Goal: Task Accomplishment & Management: Manage account settings

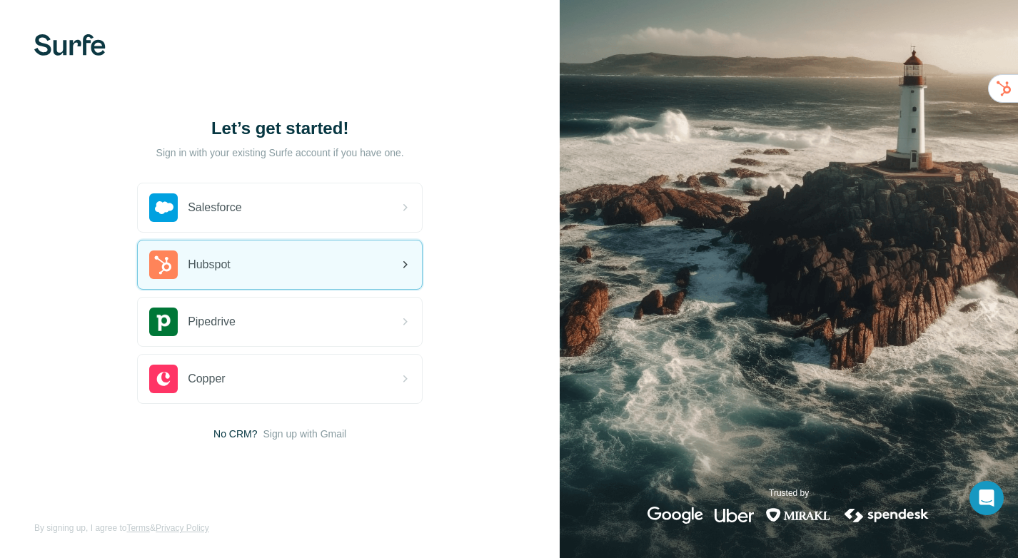
click at [300, 266] on div "Hubspot" at bounding box center [280, 265] width 284 height 49
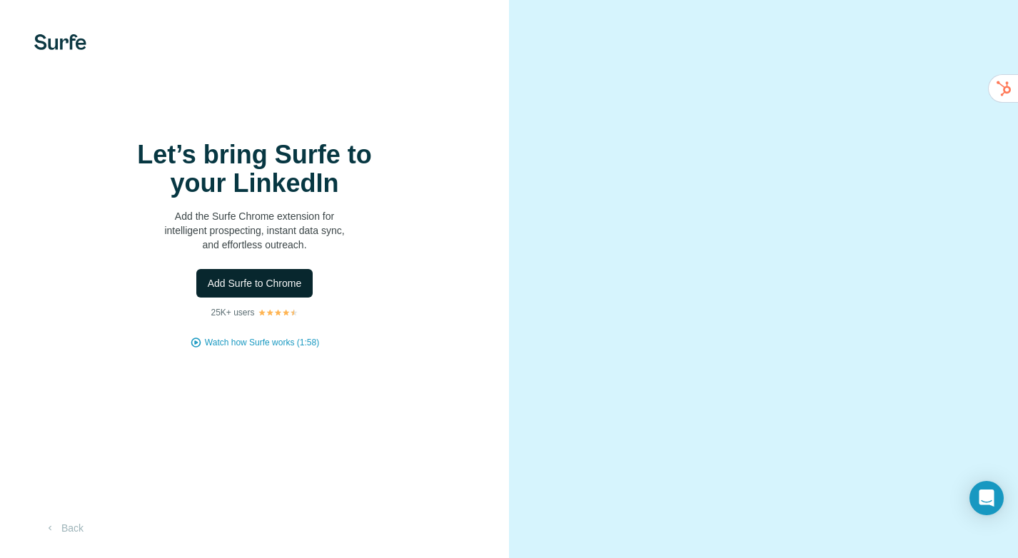
click at [295, 282] on span "Add Surfe to Chrome" at bounding box center [255, 283] width 94 height 14
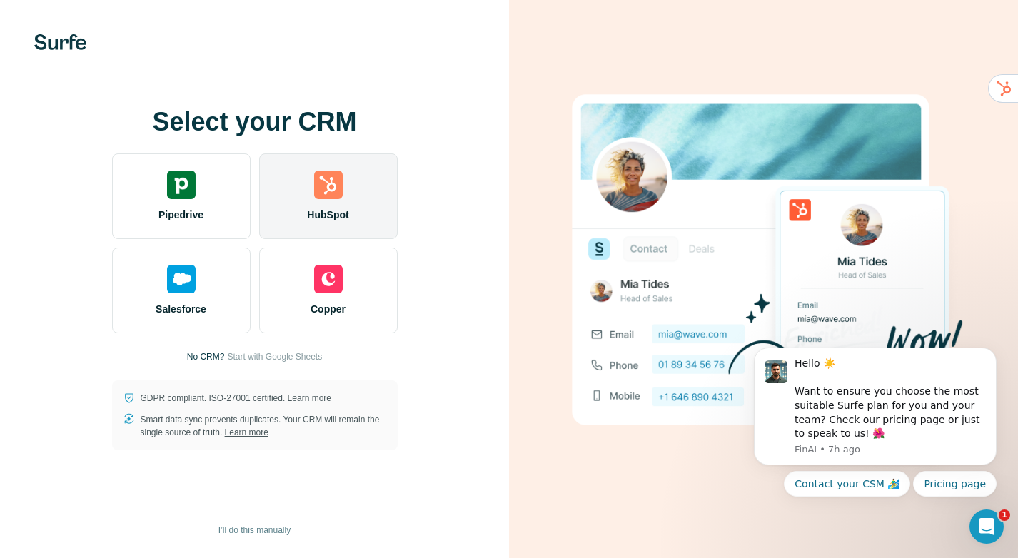
click at [329, 196] on div at bounding box center [328, 185] width 29 height 29
click at [316, 194] on img at bounding box center [328, 185] width 29 height 29
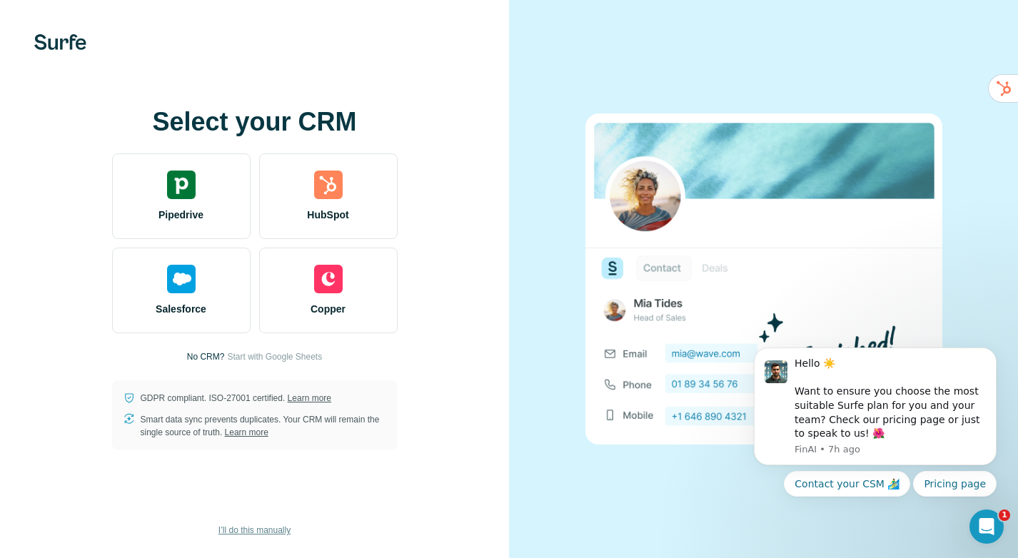
click at [253, 528] on span "I’ll do this manually" at bounding box center [254, 530] width 72 height 13
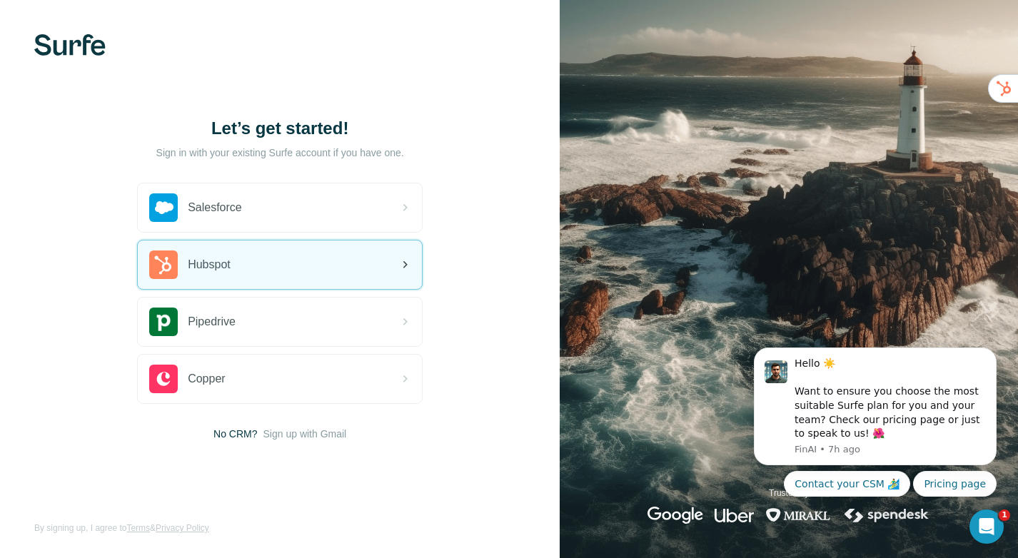
click at [314, 257] on div "Hubspot" at bounding box center [280, 265] width 284 height 49
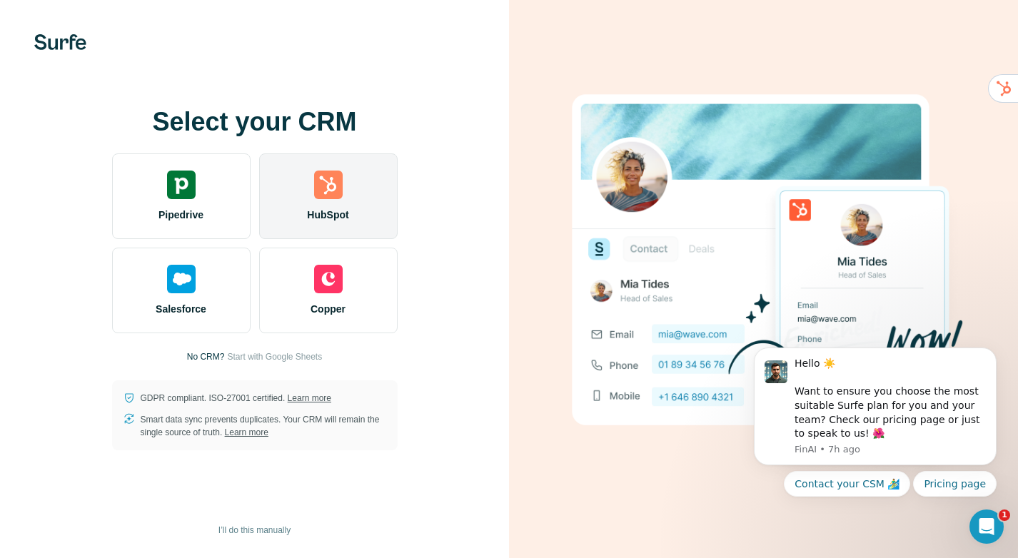
click at [311, 198] on div "HubSpot" at bounding box center [328, 196] width 139 height 86
click at [365, 221] on div "HubSpot" at bounding box center [328, 196] width 139 height 86
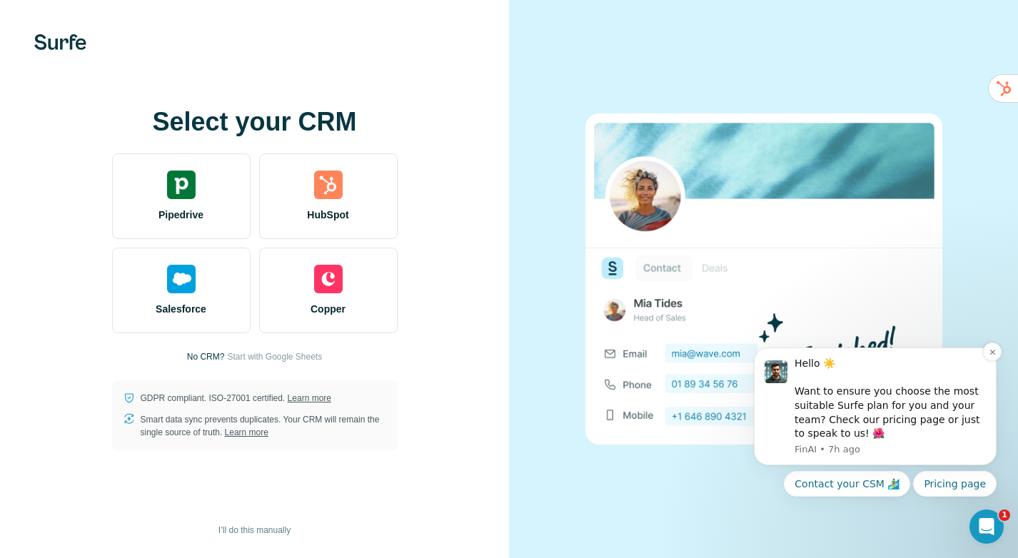
click at [892, 412] on div "Hello ☀️ Want to ensure you choose the most suitable Surfe plan for you and you…" at bounding box center [890, 399] width 191 height 84
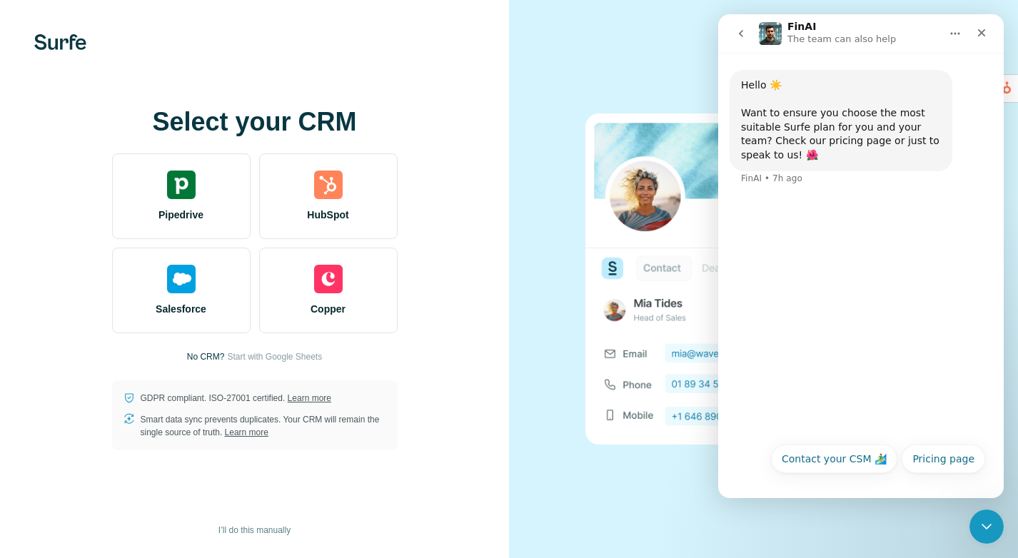
click at [740, 36] on icon "go back" at bounding box center [740, 33] width 11 height 11
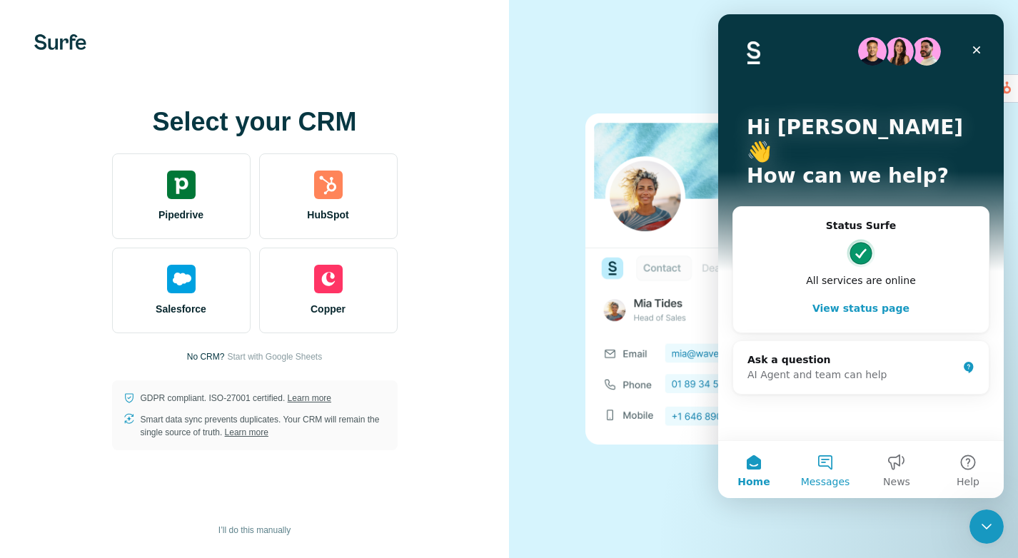
click at [835, 460] on button "Messages" at bounding box center [825, 469] width 71 height 57
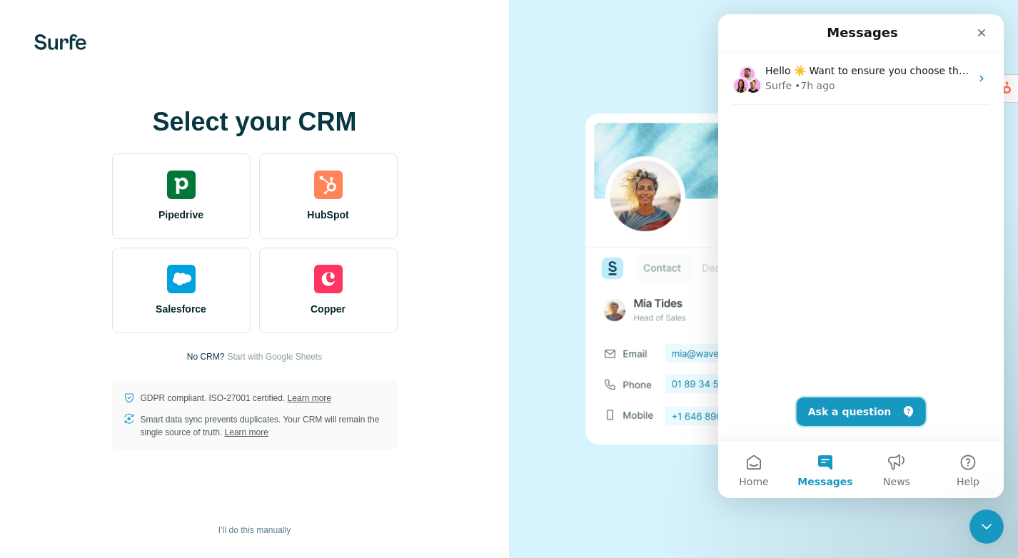
click at [877, 413] on button "Ask a question" at bounding box center [861, 412] width 129 height 29
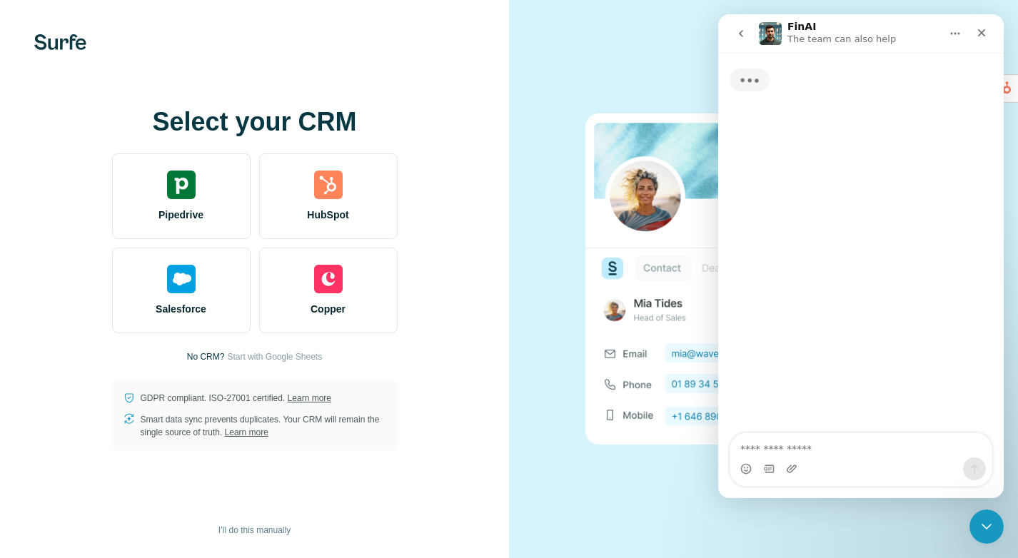
click at [843, 449] on textarea "Ask a question…" at bounding box center [860, 445] width 261 height 24
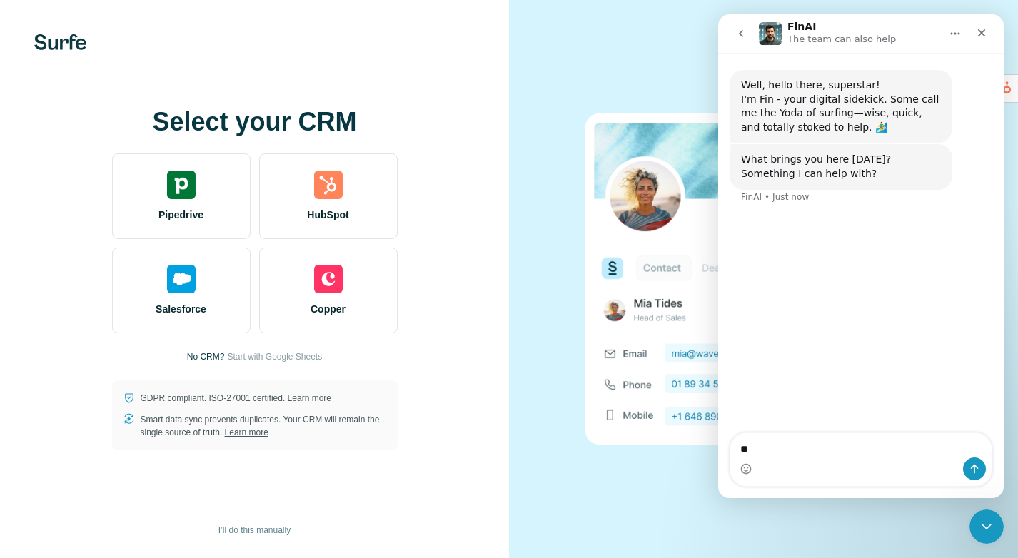
type textarea "*"
type textarea "**********"
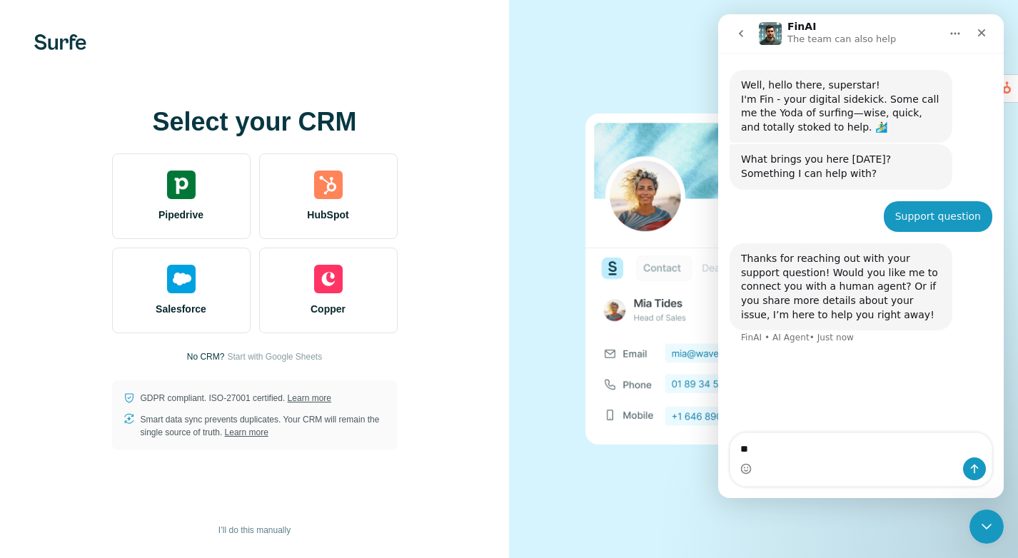
type textarea "***"
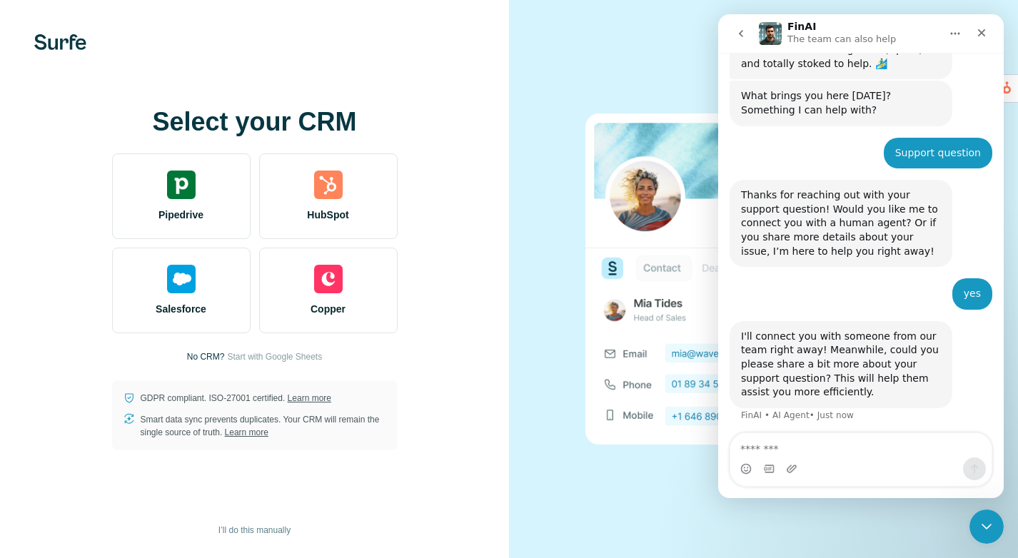
scroll to position [68, 0]
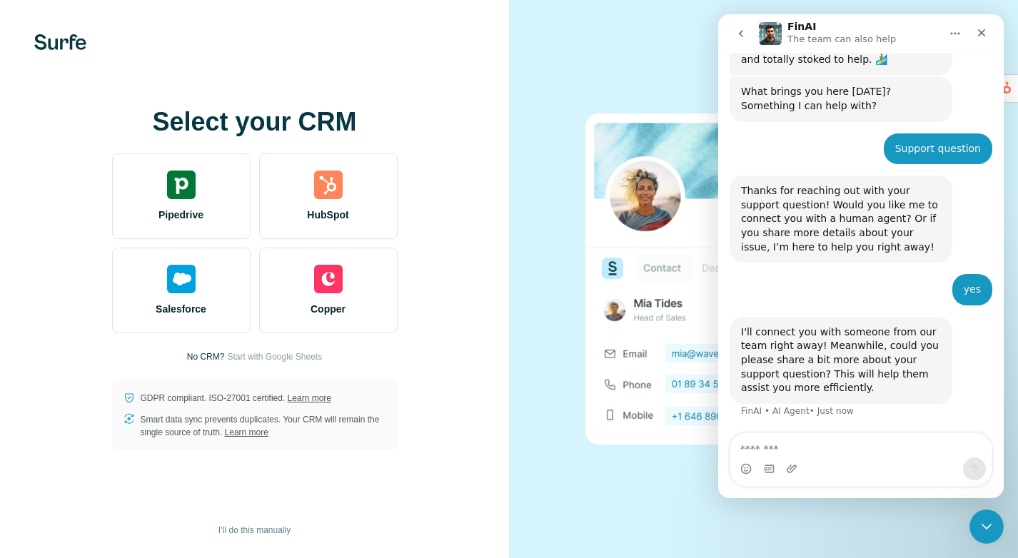
click at [847, 447] on textarea "Message…" at bounding box center [860, 445] width 261 height 24
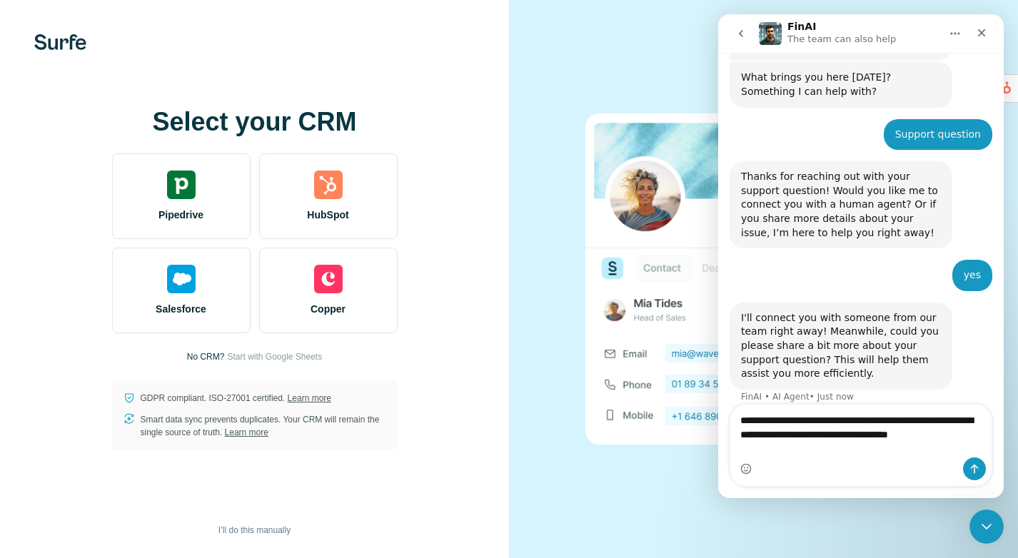
scroll to position [96, 0]
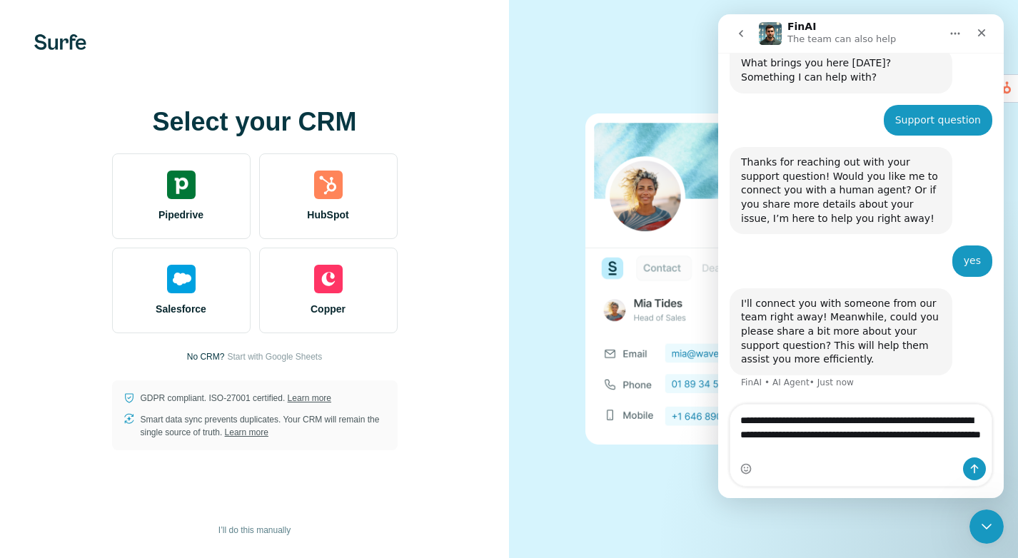
type textarea "**********"
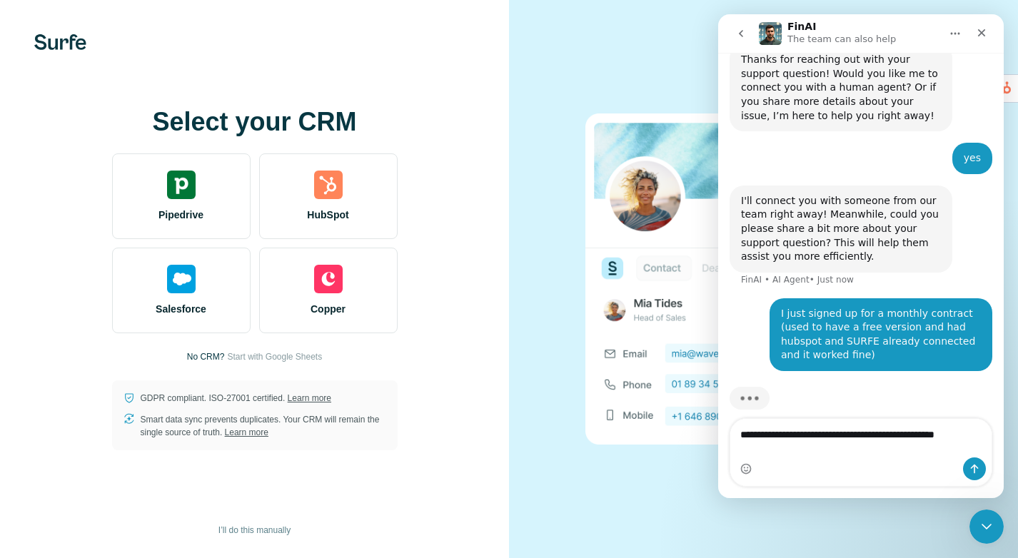
scroll to position [213, 0]
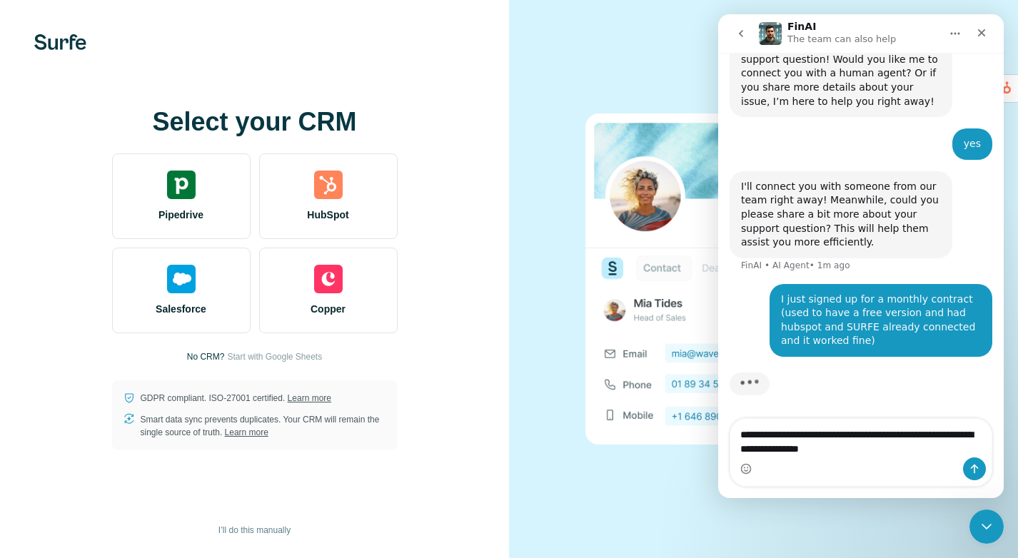
type textarea "**********"
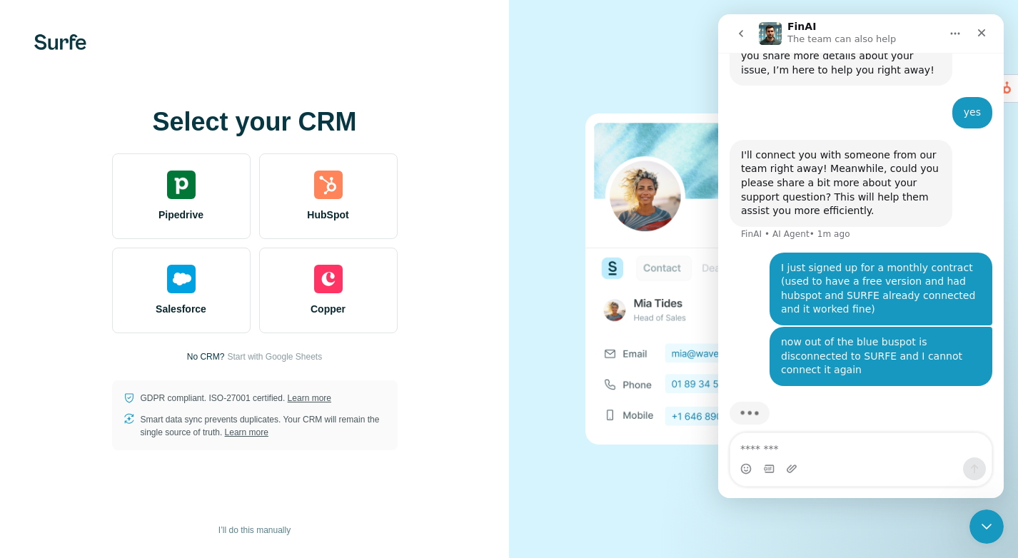
scroll to position [246, 0]
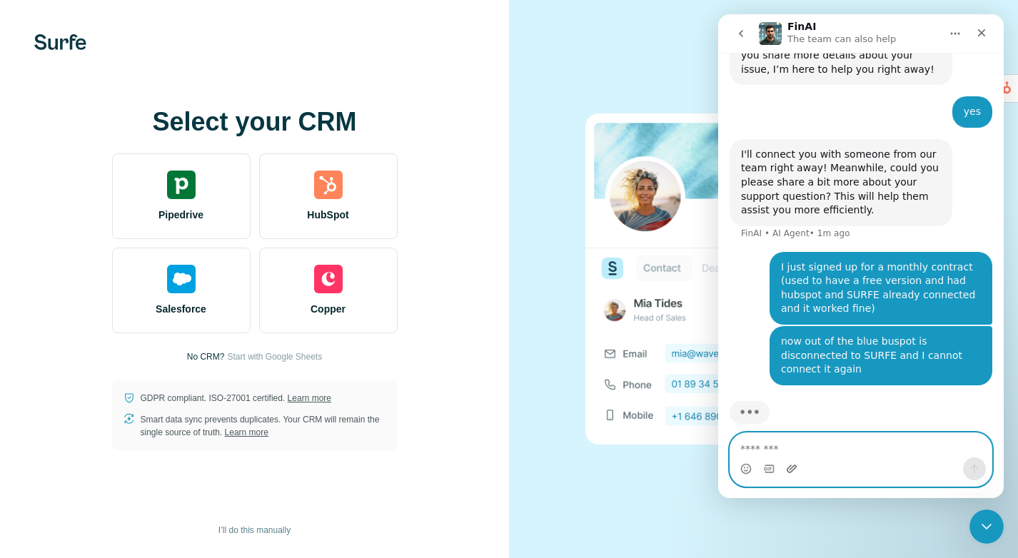
click at [788, 470] on icon "Upload attachment" at bounding box center [791, 468] width 11 height 11
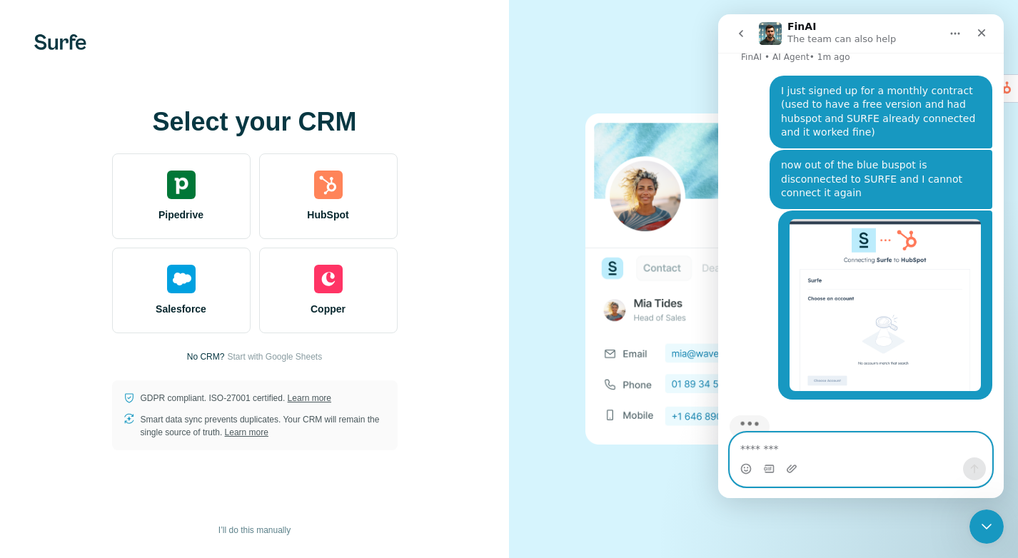
scroll to position [436, 0]
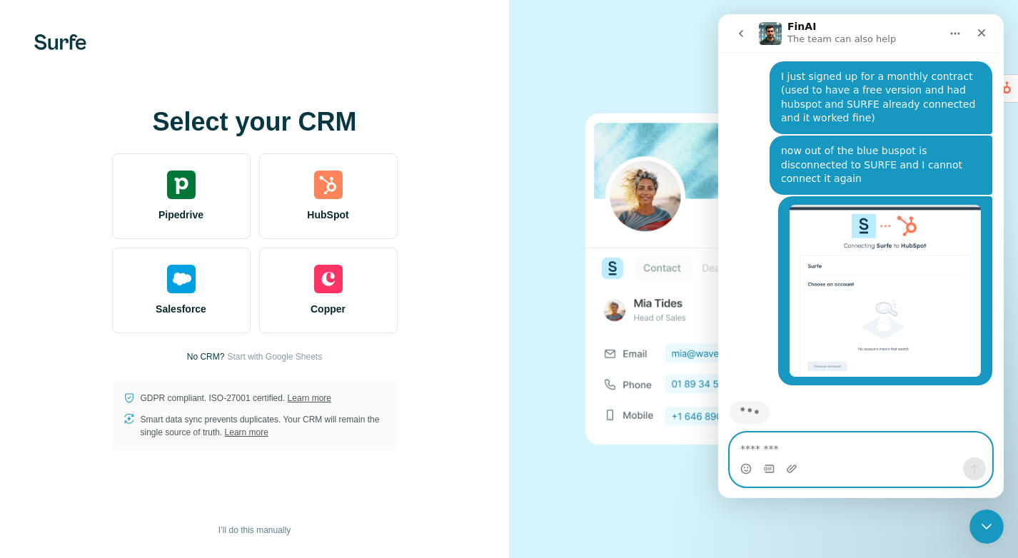
click at [785, 447] on textarea "Message…" at bounding box center [860, 445] width 261 height 24
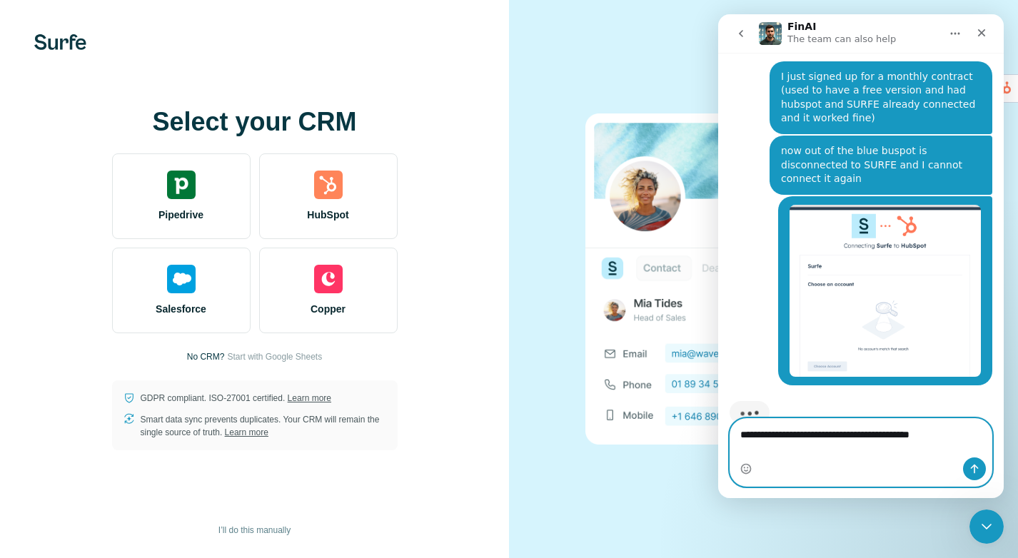
type textarea "**********"
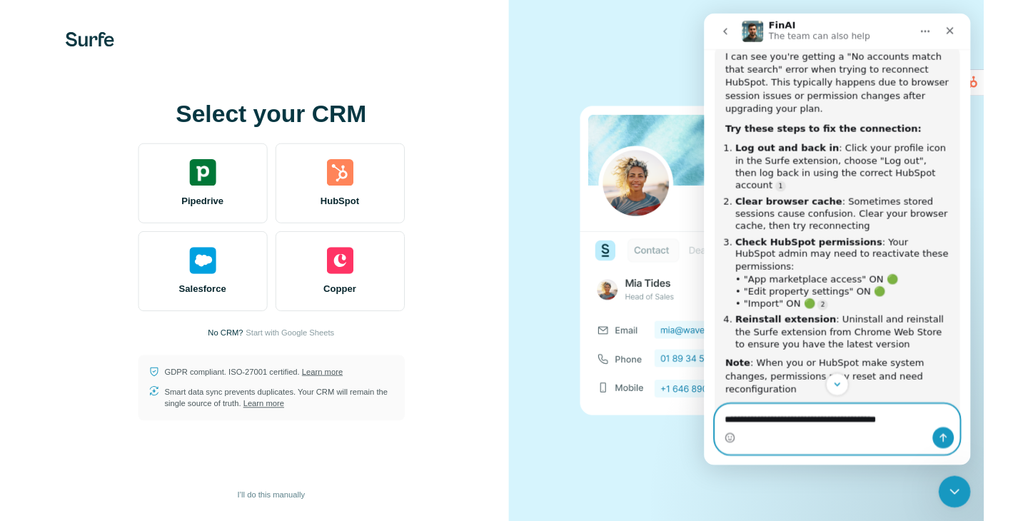
scroll to position [807, 0]
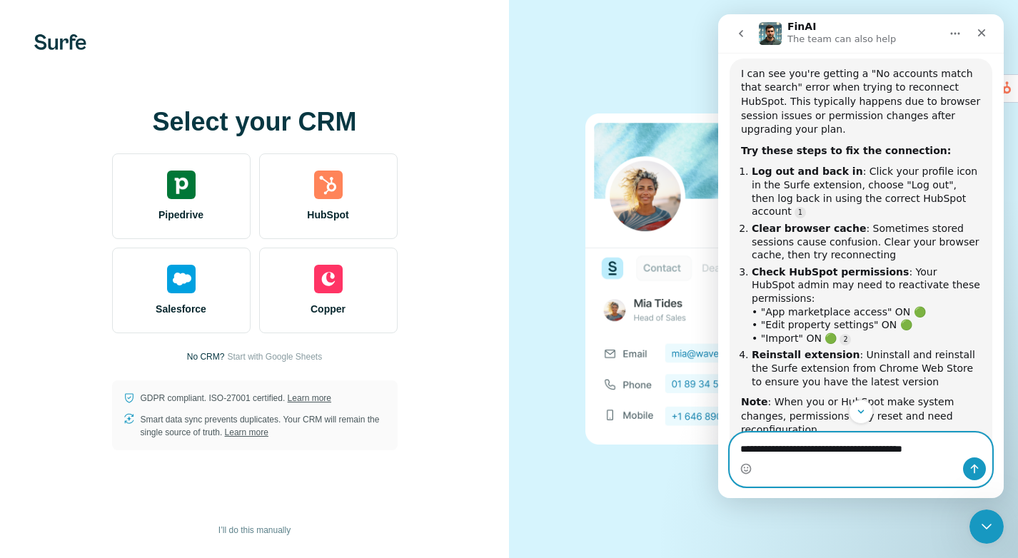
type textarea "**********"
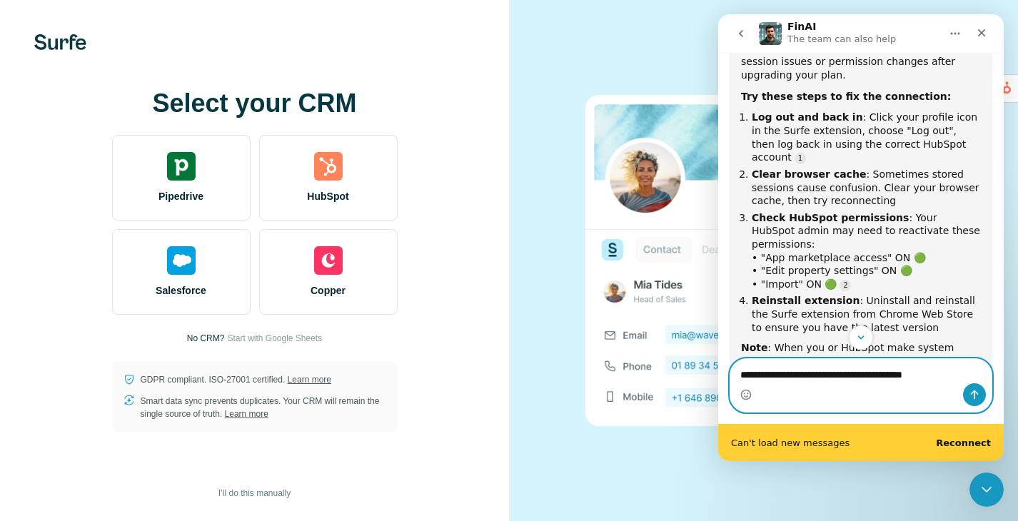
scroll to position [0, 0]
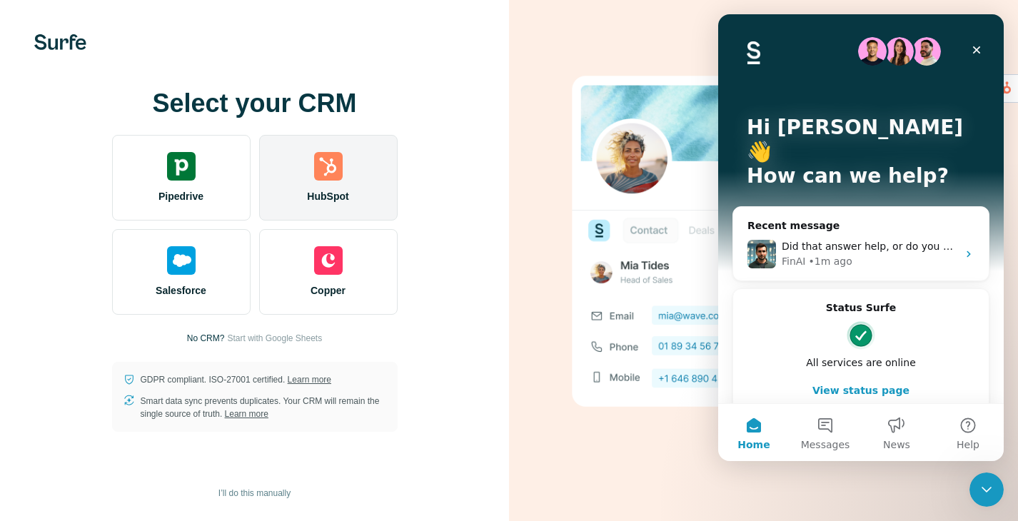
click at [357, 192] on div "HubSpot" at bounding box center [328, 178] width 139 height 86
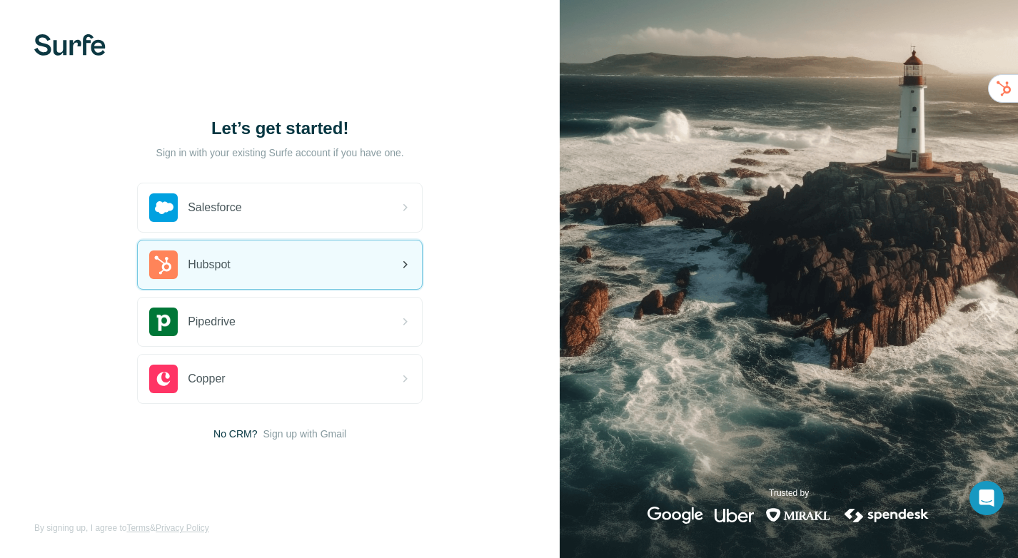
click at [314, 275] on div "Hubspot" at bounding box center [280, 265] width 284 height 49
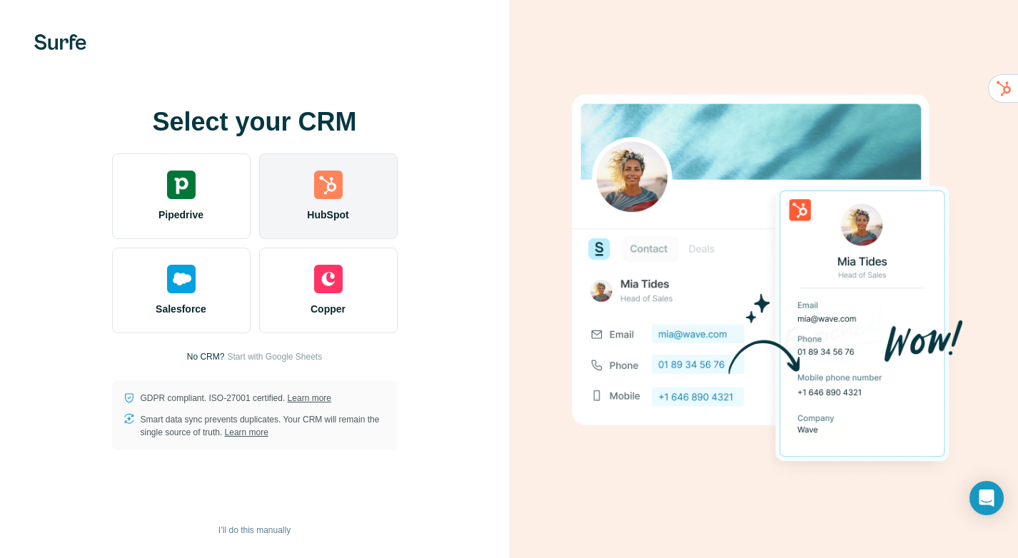
click at [323, 187] on img at bounding box center [328, 185] width 29 height 29
click at [356, 189] on div "HubSpot" at bounding box center [328, 196] width 139 height 86
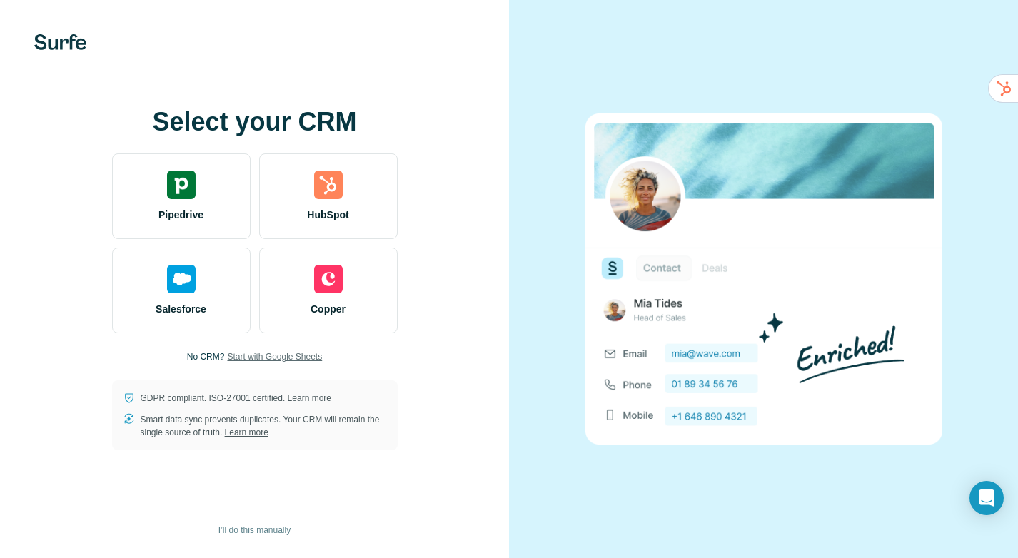
click at [278, 358] on span "Start with Google Sheets" at bounding box center [274, 357] width 95 height 13
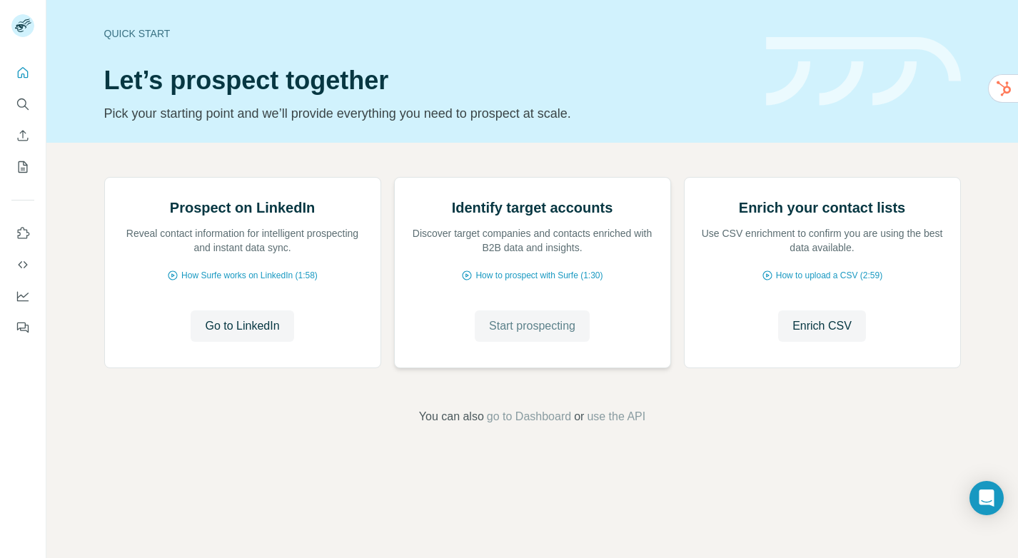
click at [548, 335] on span "Start prospecting" at bounding box center [532, 326] width 86 height 17
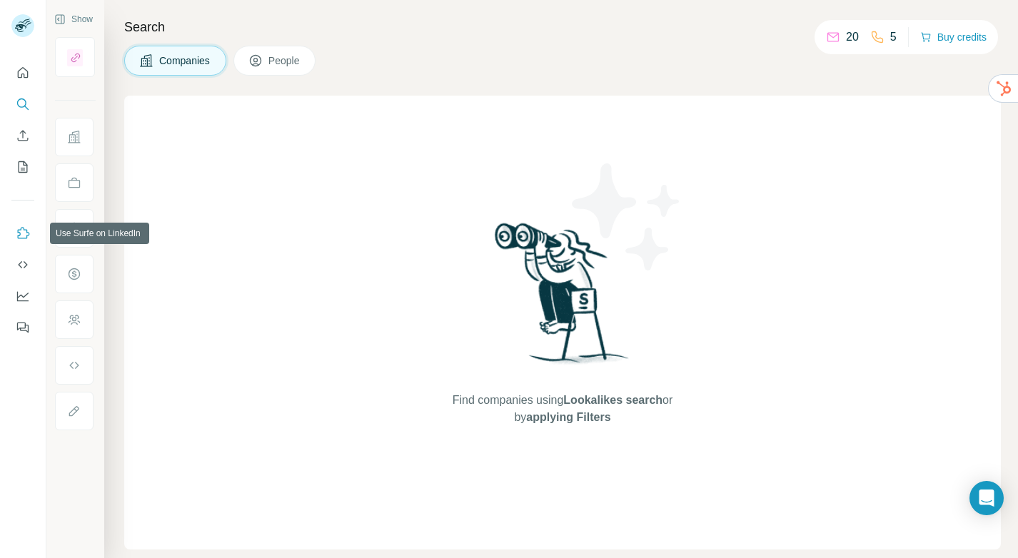
click at [24, 234] on icon "Use Surfe on LinkedIn" at bounding box center [23, 233] width 14 height 14
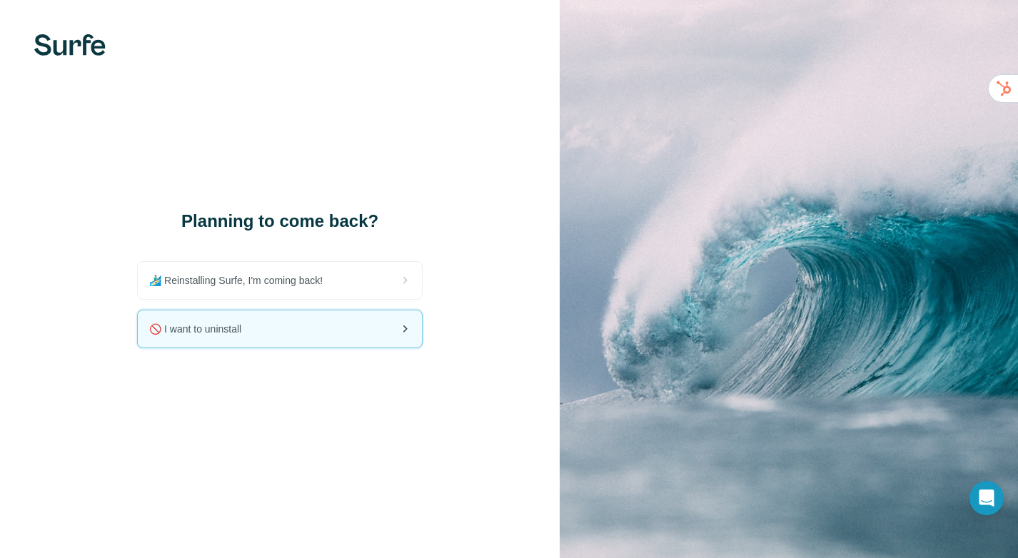
click at [353, 328] on div "🚫 I want to uninstall" at bounding box center [280, 329] width 284 height 37
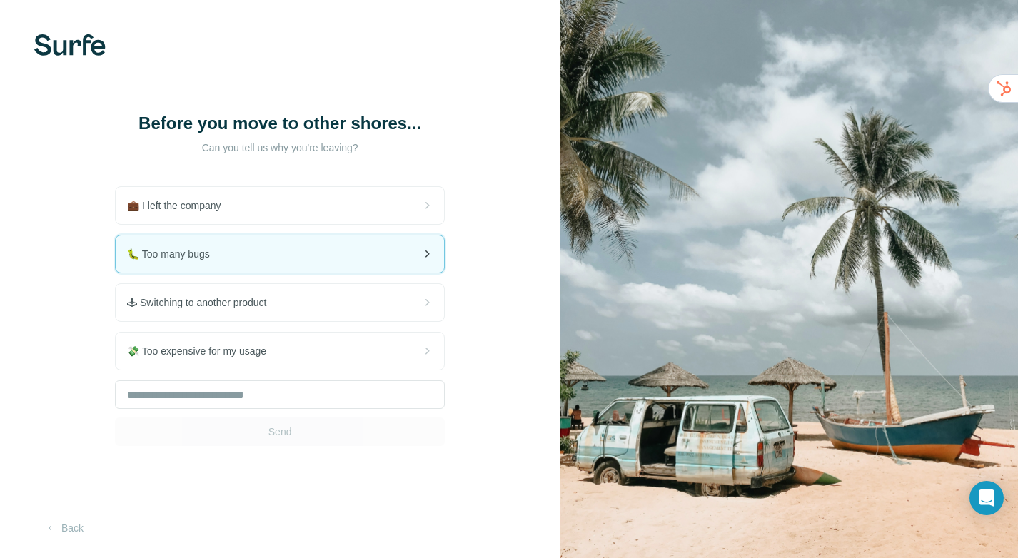
click at [323, 253] on div "🐛 Too many bugs" at bounding box center [280, 254] width 328 height 37
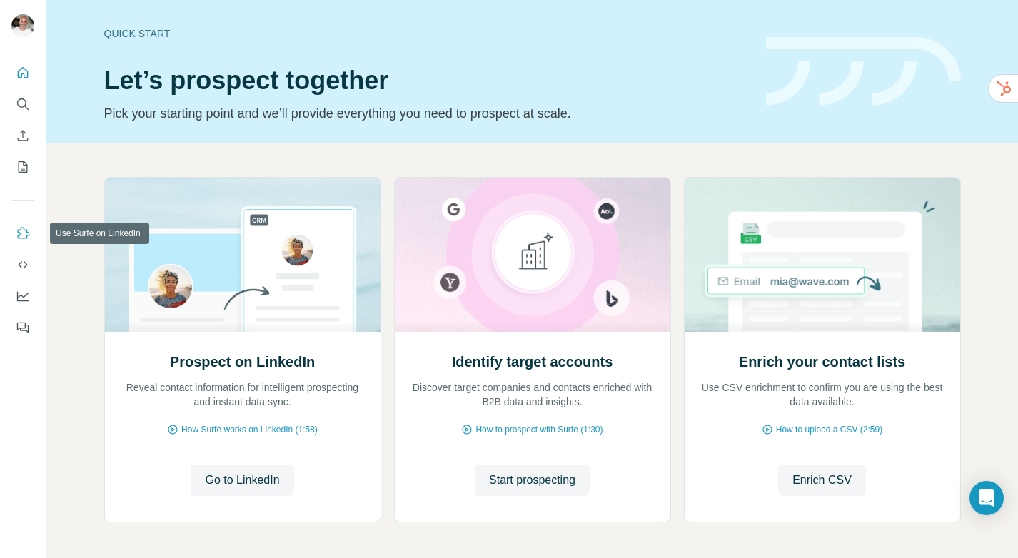
click at [19, 234] on icon "Use Surfe on LinkedIn" at bounding box center [23, 233] width 14 height 14
click at [19, 233] on icon "Use Surfe on LinkedIn" at bounding box center [24, 232] width 12 height 11
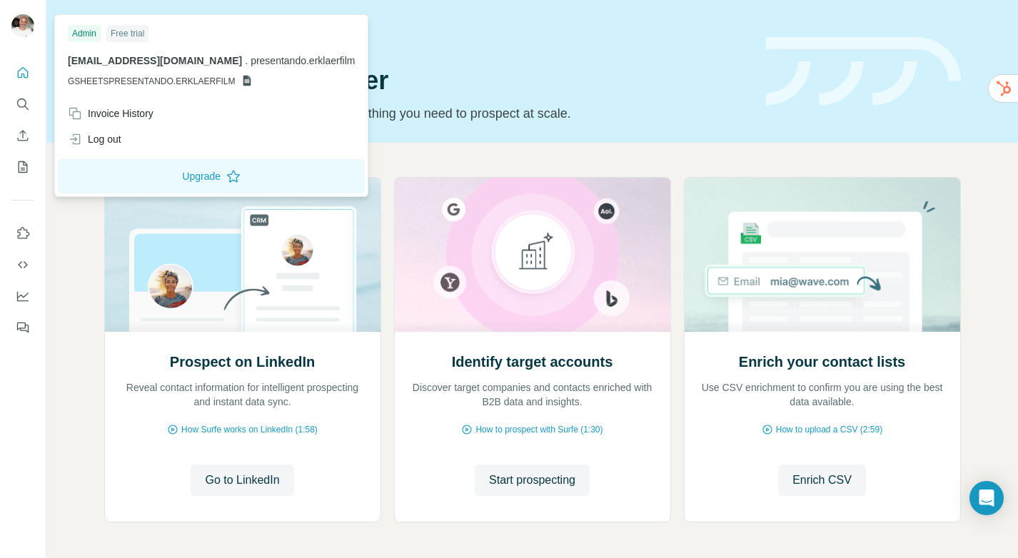
click at [24, 29] on img at bounding box center [22, 25] width 23 height 23
click at [104, 138] on div "Log out" at bounding box center [95, 139] width 54 height 14
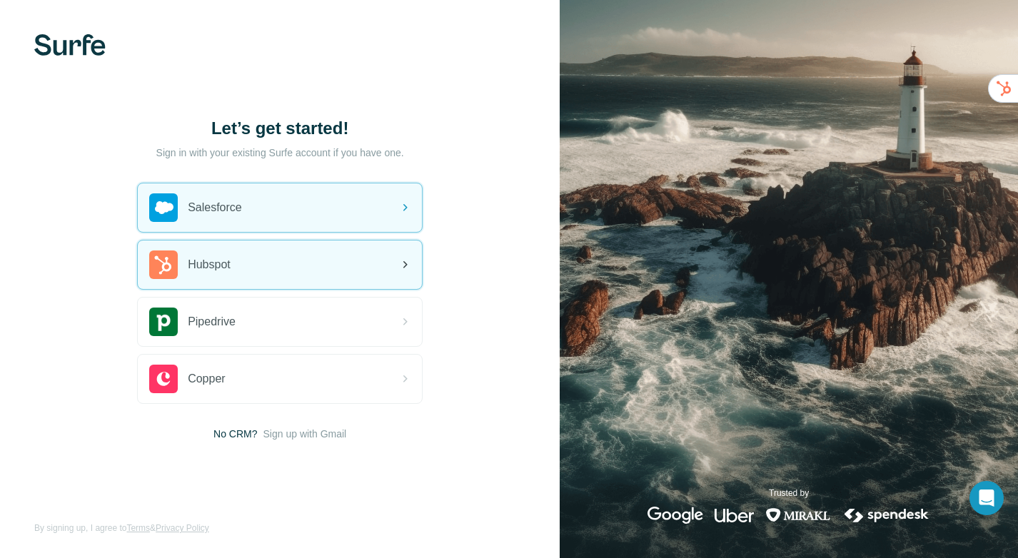
click at [277, 253] on div "Hubspot" at bounding box center [280, 265] width 284 height 49
